Goal: Register for event/course

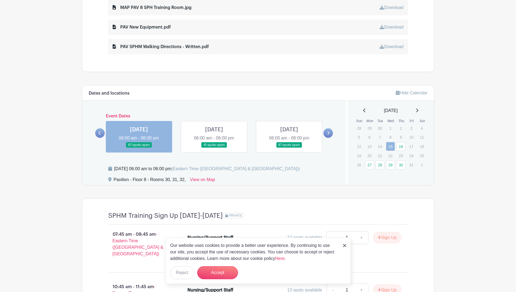
scroll to position [353, 0]
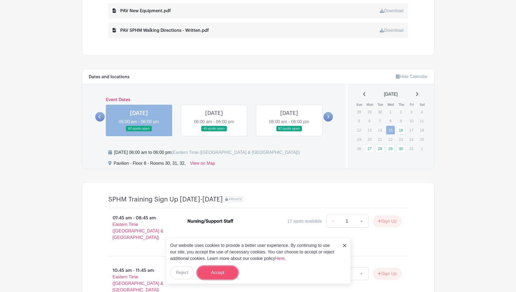
drag, startPoint x: 169, startPoint y: 121, endPoint x: 208, endPoint y: 271, distance: 155.2
click at [208, 271] on button "Accept" at bounding box center [217, 272] width 41 height 13
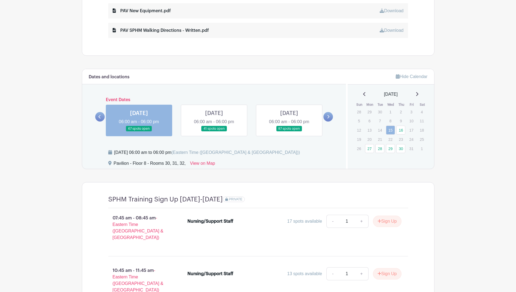
click at [214, 132] on link at bounding box center [214, 132] width 0 height 0
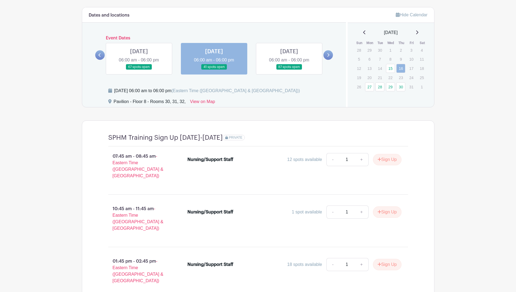
scroll to position [422, 0]
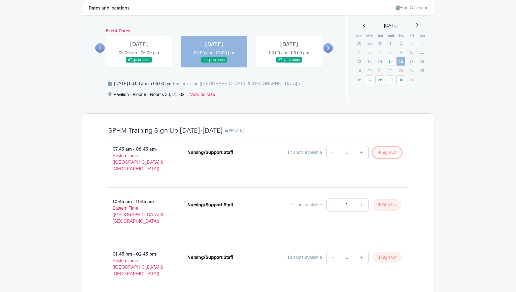
click at [387, 155] on button "Sign Up" at bounding box center [387, 152] width 29 height 11
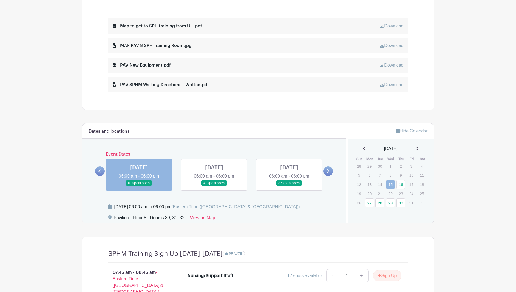
scroll to position [273, 0]
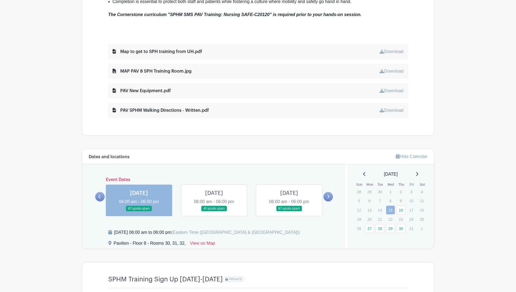
click at [394, 111] on link "Download" at bounding box center [391, 110] width 24 height 5
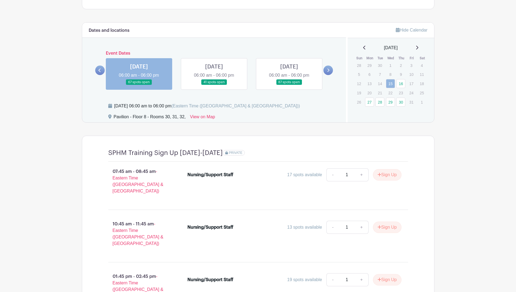
scroll to position [409, 0]
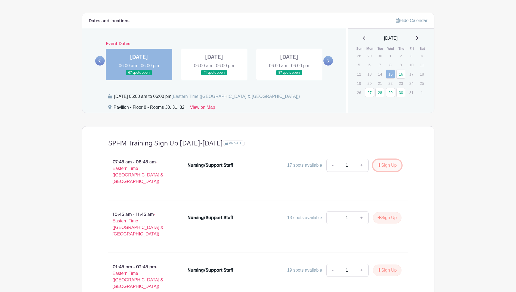
click at [383, 169] on button "Sign Up" at bounding box center [387, 165] width 29 height 11
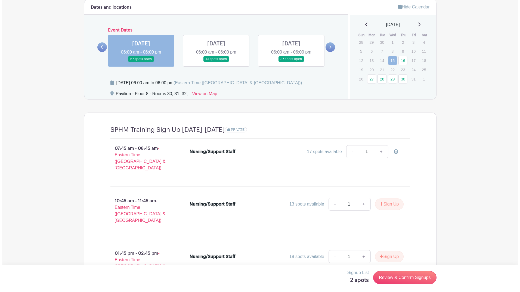
scroll to position [436, 0]
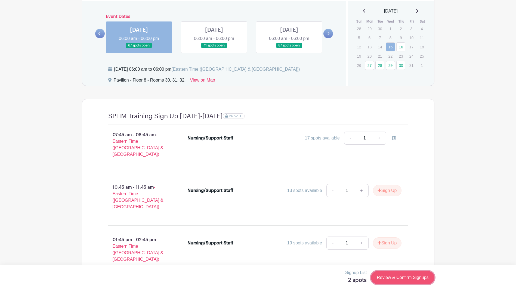
click at [395, 277] on link "Review & Confirm Signups" at bounding box center [402, 277] width 63 height 13
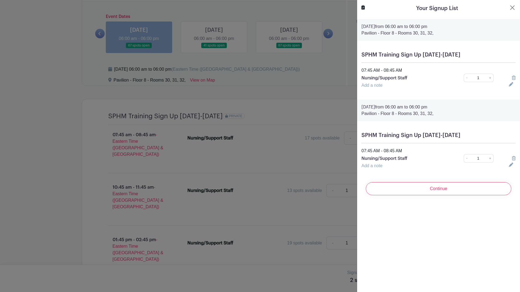
click at [379, 79] on p "Nursing/Support Staff" at bounding box center [404, 78] width 87 height 7
click at [486, 78] on link "+" at bounding box center [489, 78] width 7 height 8
click at [465, 80] on link "-" at bounding box center [466, 78] width 6 height 8
type input "1"
click at [444, 116] on p "Pavilion - Floor 8 - Rooms 30, 31, 32," at bounding box center [438, 113] width 154 height 7
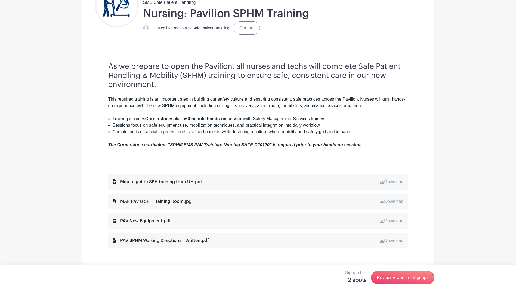
scroll to position [194, 0]
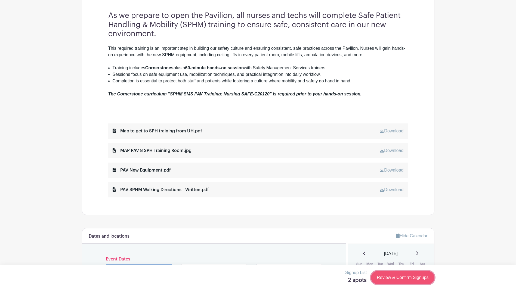
click at [400, 276] on link "Review & Confirm Signups" at bounding box center [402, 277] width 63 height 13
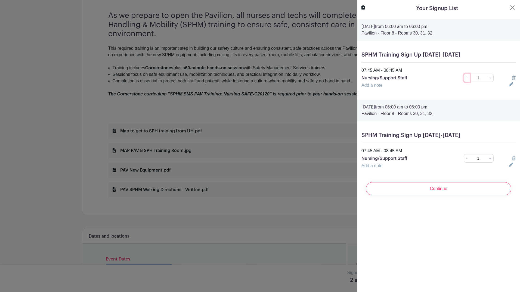
click at [463, 79] on link "-" at bounding box center [466, 78] width 6 height 8
click at [410, 113] on p "Pavilion - Floor 8 - Rooms 30, 31, 32," at bounding box center [438, 113] width 154 height 7
click at [454, 110] on p "Pavilion - Floor 8 - Rooms 30, 31, 32," at bounding box center [438, 113] width 154 height 7
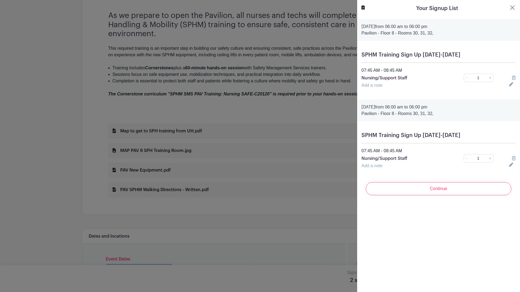
click at [454, 110] on p "Pavilion - Floor 8 - Rooms 30, 31, 32," at bounding box center [438, 113] width 154 height 7
click at [509, 7] on button "Close" at bounding box center [512, 7] width 7 height 7
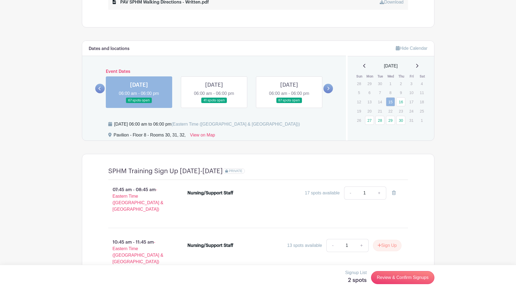
scroll to position [384, 0]
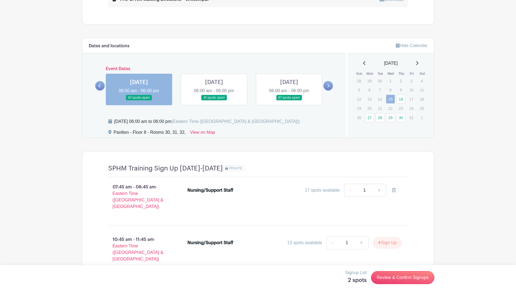
click at [325, 192] on div "17 spots available" at bounding box center [322, 190] width 35 height 7
click at [316, 192] on div "17 spots available" at bounding box center [322, 190] width 35 height 7
click at [392, 190] on icon at bounding box center [394, 190] width 4 height 4
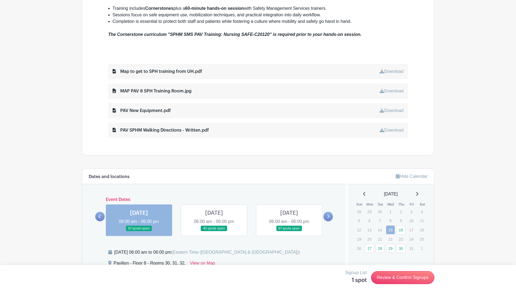
scroll to position [232, 0]
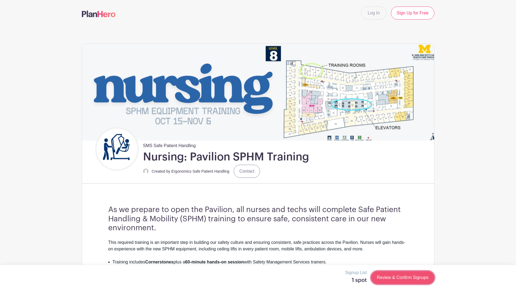
click at [391, 275] on link "Review & Confirm Signups" at bounding box center [402, 277] width 63 height 13
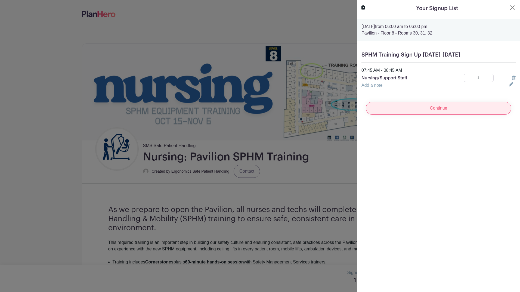
click at [425, 112] on input "Continue" at bounding box center [438, 108] width 145 height 13
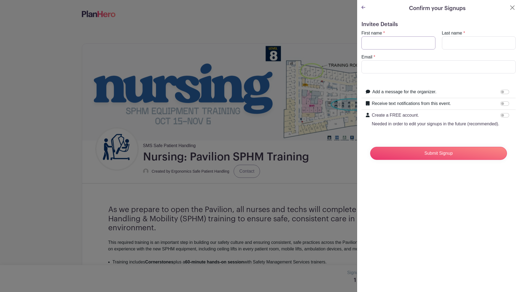
click at [411, 41] on input "First name" at bounding box center [398, 42] width 74 height 13
type input "Leah"
click at [452, 43] on input "Last name" at bounding box center [479, 42] width 74 height 13
type input "Shurboff"
click at [457, 71] on input "Email" at bounding box center [438, 66] width 154 height 13
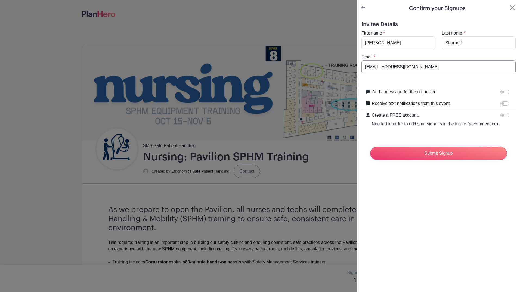
type input "leahhidesout@yahoo.com"
click at [501, 104] on input "Receive text notifications from this event." at bounding box center [504, 103] width 9 height 4
checkbox input "true"
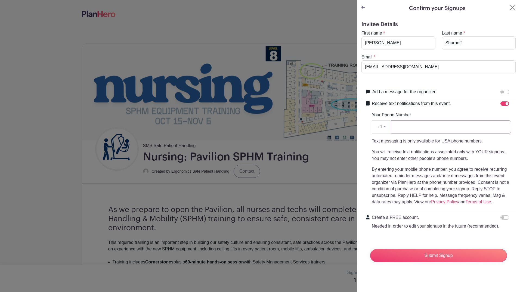
click at [417, 128] on input "Your Phone Number" at bounding box center [451, 126] width 120 height 13
type input "248-207-8810"
click at [394, 260] on input "Submit Signup" at bounding box center [438, 255] width 137 height 13
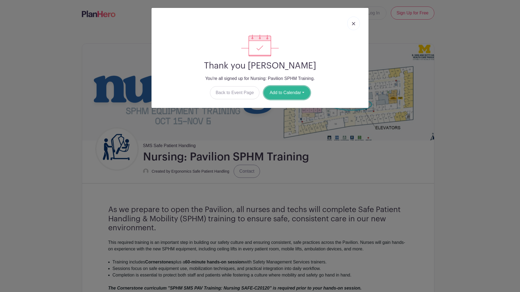
click at [293, 96] on button "Add to Calendar" at bounding box center [287, 92] width 46 height 13
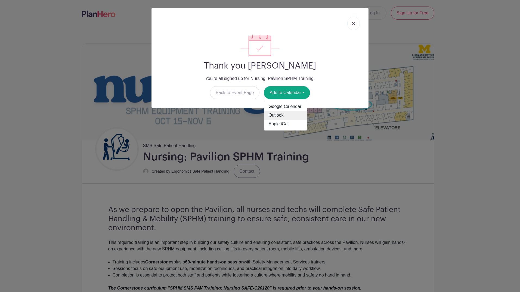
click at [278, 115] on link "Outlook" at bounding box center [285, 115] width 43 height 9
click at [354, 21] on link at bounding box center [353, 24] width 13 height 14
